Goal: Task Accomplishment & Management: Manage account settings

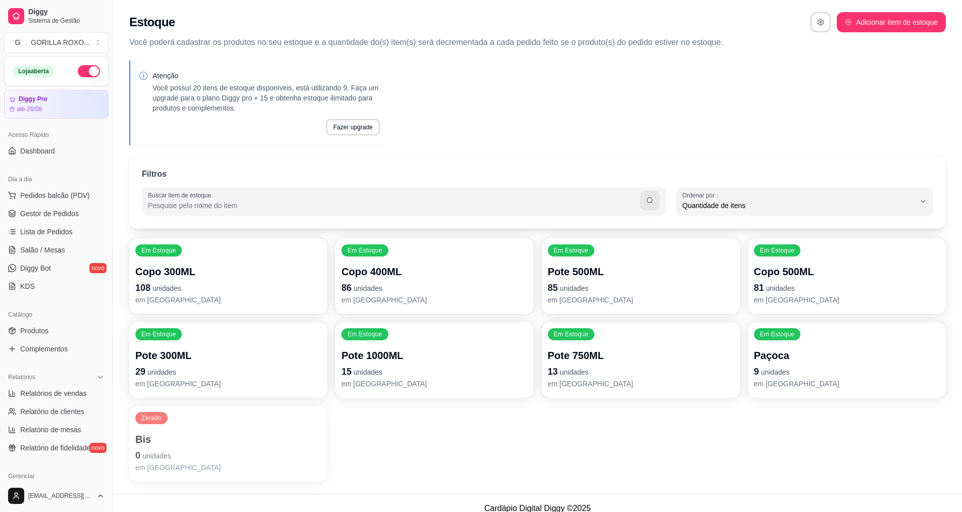
select select "QUANTITY_ORDER"
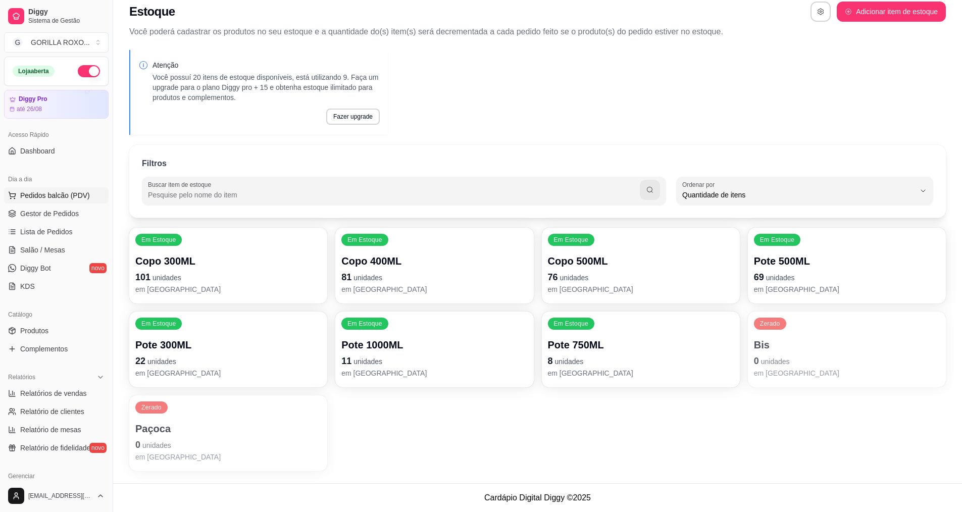
click at [68, 195] on span "Pedidos balcão (PDV)" at bounding box center [55, 195] width 70 height 10
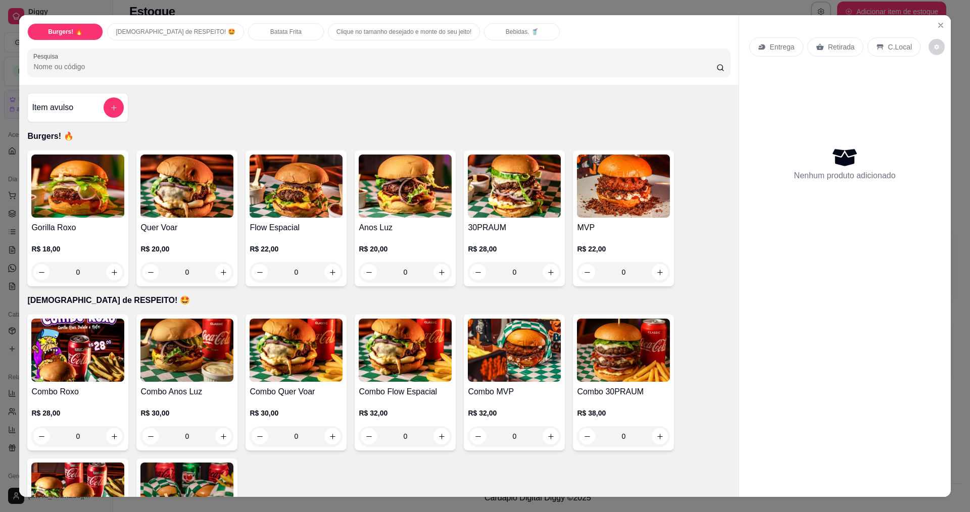
click at [224, 275] on div "0" at bounding box center [186, 272] width 93 height 20
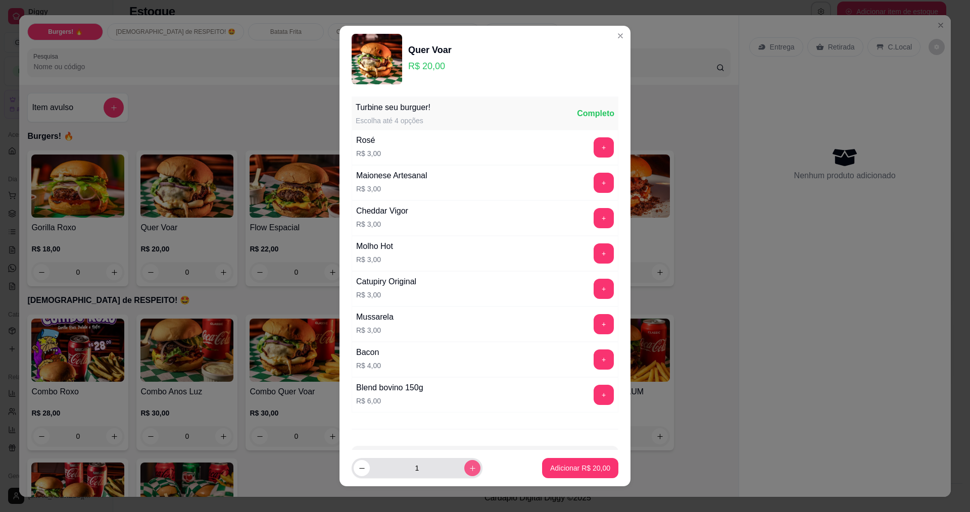
click at [464, 472] on button "increase-product-quantity" at bounding box center [472, 468] width 16 height 16
type input "2"
click at [556, 471] on p "Adicionar R$ 40,00" at bounding box center [580, 469] width 59 height 10
type input "2"
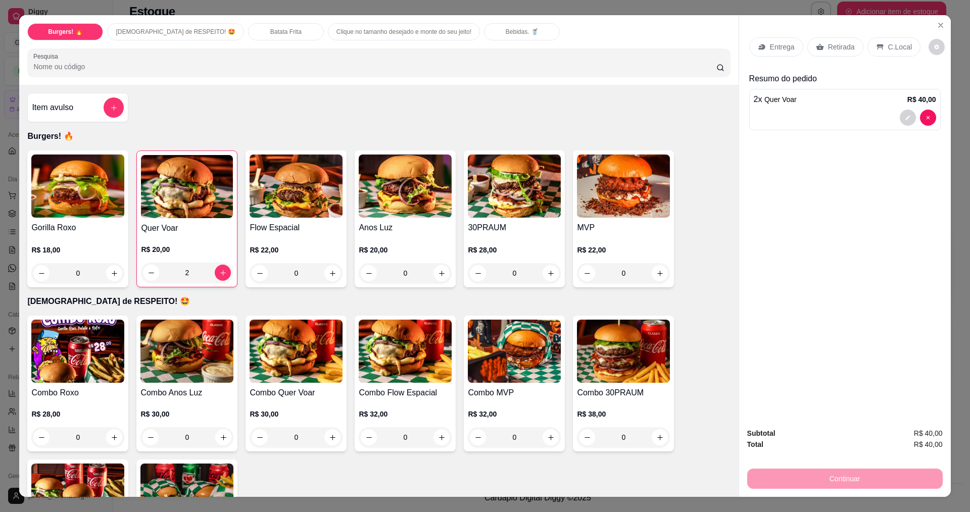
click at [828, 52] on p "Retirada" at bounding box center [841, 47] width 27 height 10
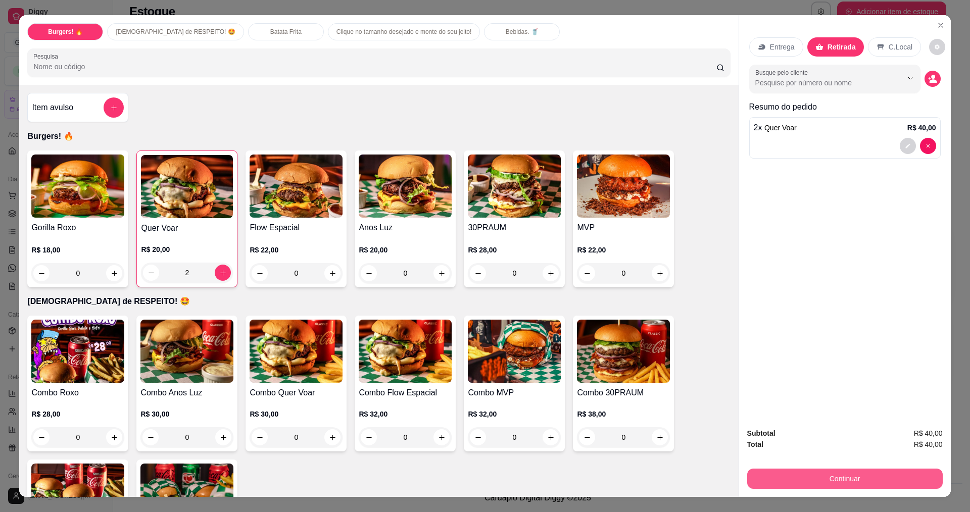
click at [860, 477] on button "Continuar" at bounding box center [844, 479] width 195 height 20
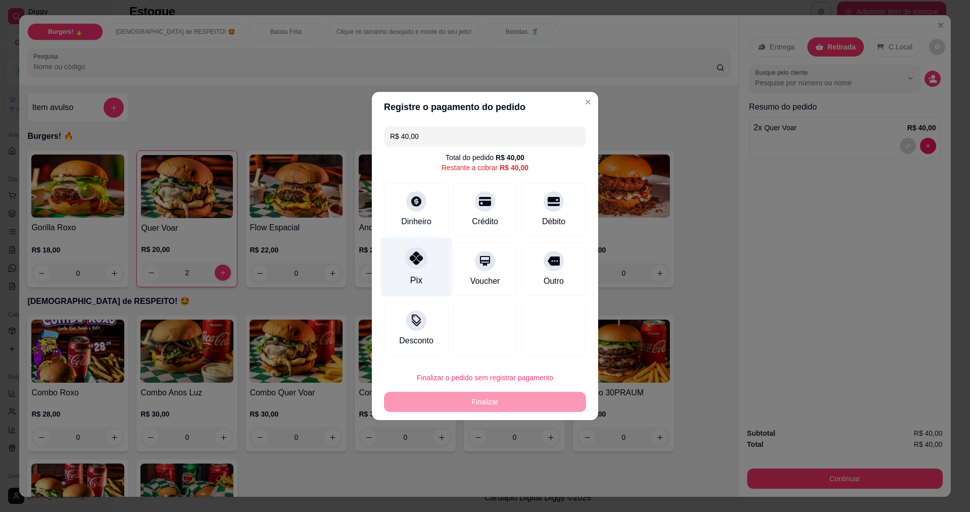
click at [413, 282] on div "Pix" at bounding box center [416, 280] width 12 height 13
type input "R$ 0,00"
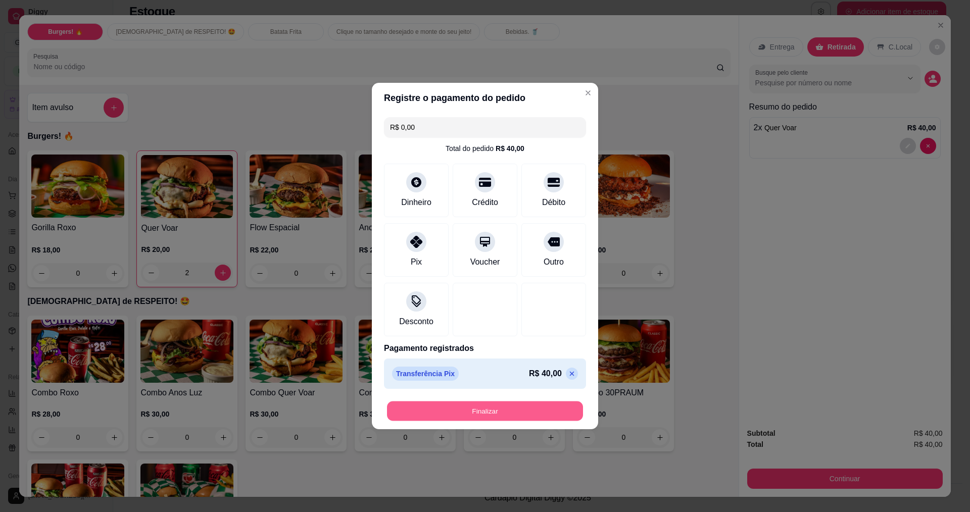
click at [480, 411] on button "Finalizar" at bounding box center [485, 411] width 196 height 20
type input "0"
type input "-R$ 40,00"
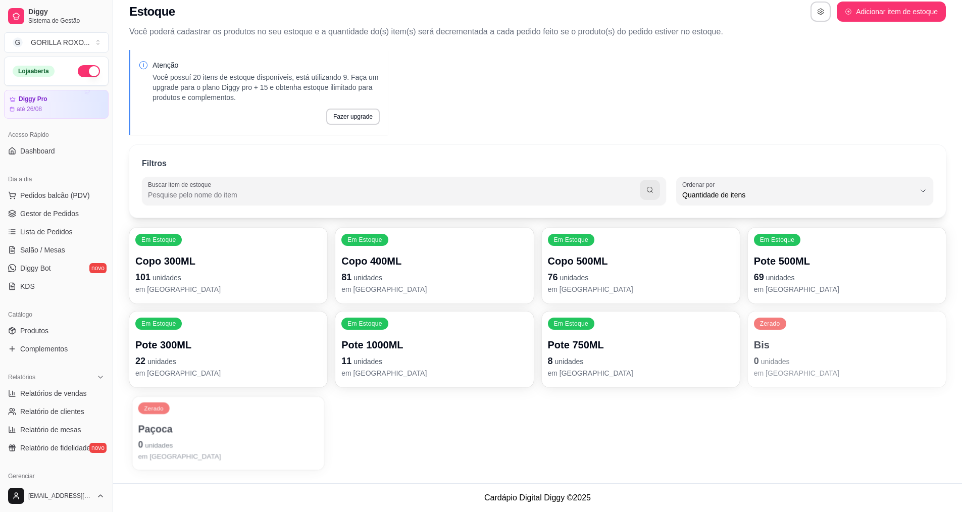
click at [234, 446] on p "0 unidades" at bounding box center [228, 445] width 180 height 14
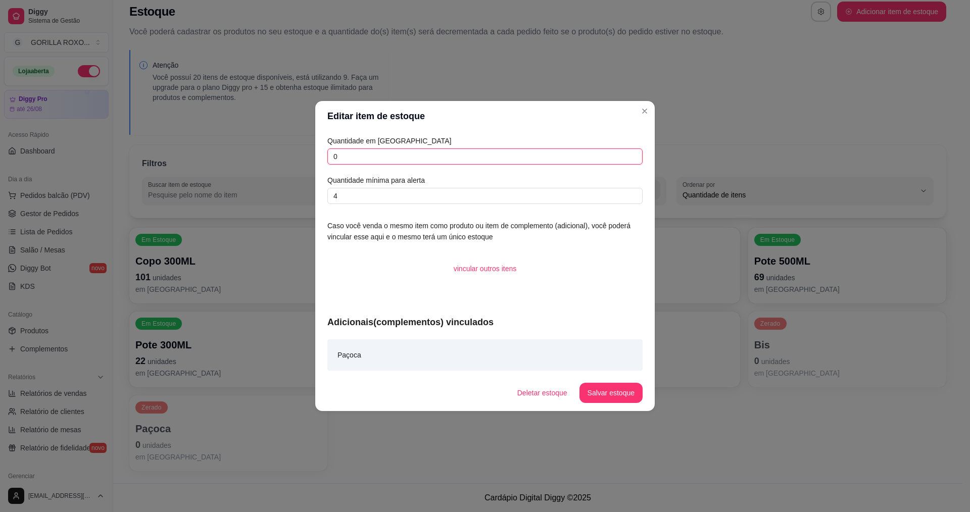
drag, startPoint x: 403, startPoint y: 148, endPoint x: 279, endPoint y: 155, distance: 124.4
click at [316, 157] on div "Quantidade em estoque 0 Quantidade mínima para alerta 4 Caso você venda o mesmo…" at bounding box center [484, 252] width 339 height 243
type input "60"
click at [608, 395] on button "Salvar estoque" at bounding box center [611, 393] width 62 height 20
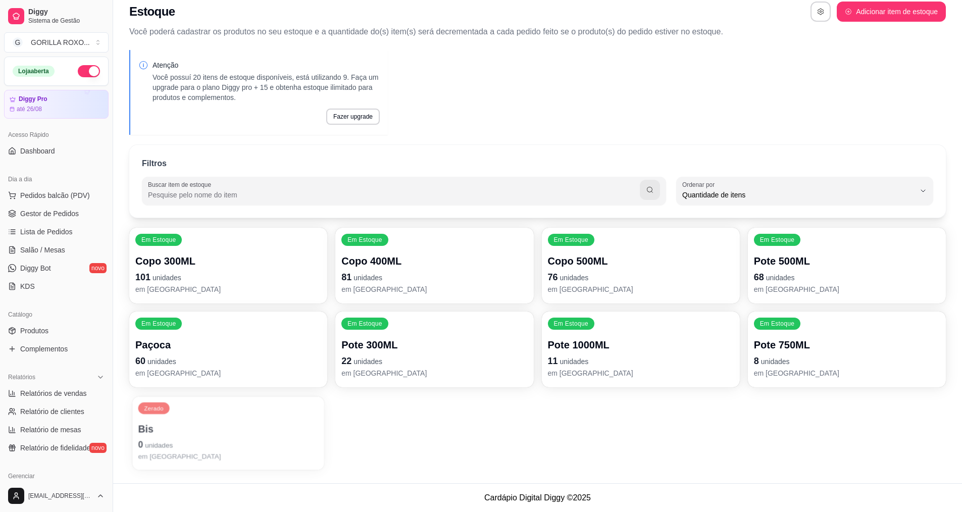
click at [212, 431] on p "Bis" at bounding box center [228, 429] width 180 height 14
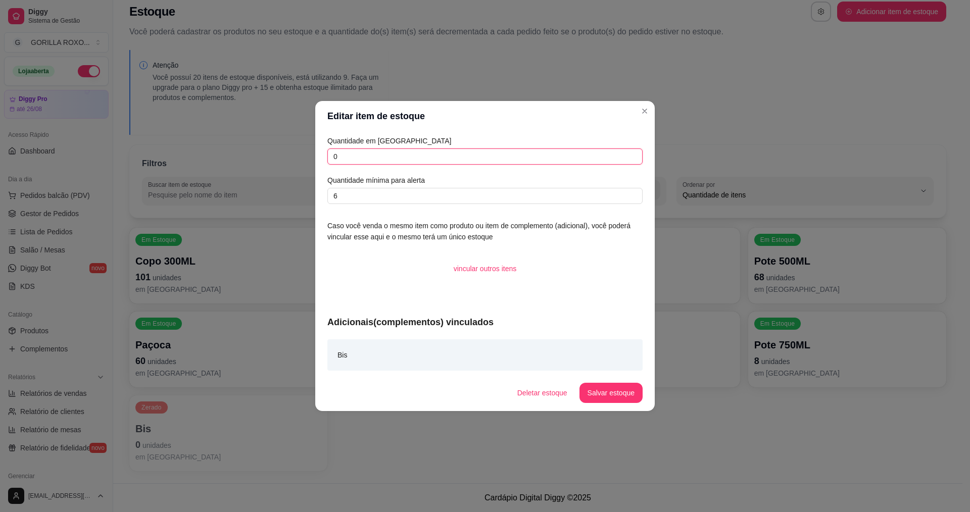
drag, startPoint x: 384, startPoint y: 156, endPoint x: 248, endPoint y: 121, distance: 140.1
click at [308, 133] on div "Editar item de estoque Quantidade em estoque 0 Quantidade mínima para alerta 6 …" at bounding box center [485, 256] width 970 height 512
type input "12"
click at [630, 393] on button "Salvar estoque" at bounding box center [611, 393] width 62 height 20
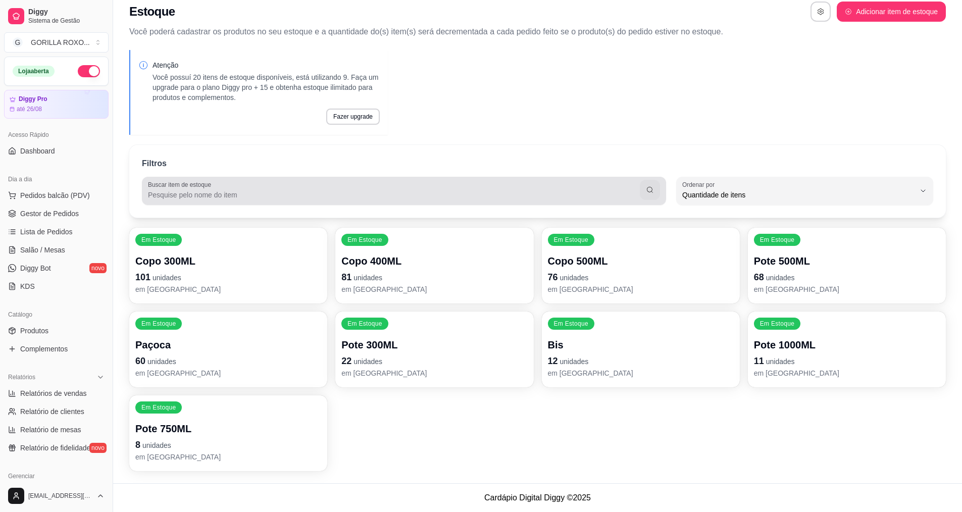
click at [366, 185] on div at bounding box center [404, 191] width 512 height 20
